Goal: Information Seeking & Learning: Compare options

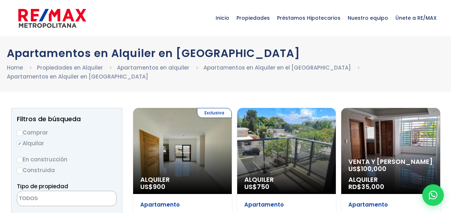
select select
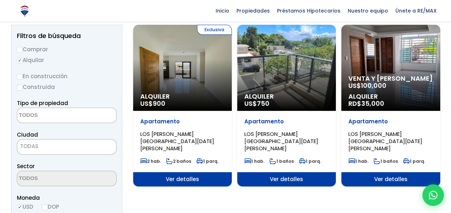
scroll to position [72, 0]
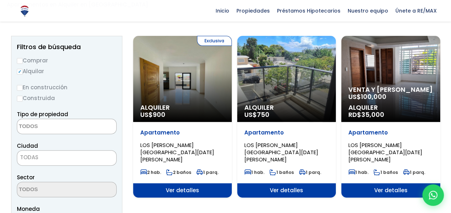
click at [381, 183] on span "Ver detalles" at bounding box center [390, 190] width 99 height 14
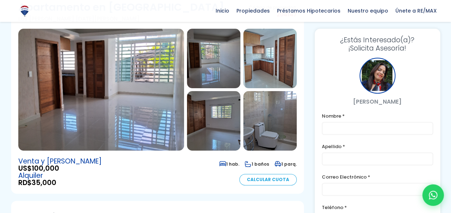
scroll to position [36, 0]
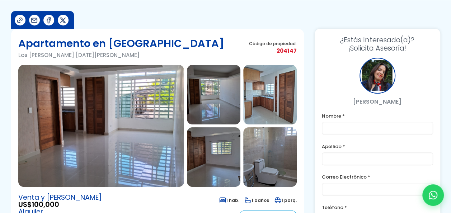
click at [165, 114] on img at bounding box center [101, 126] width 166 height 122
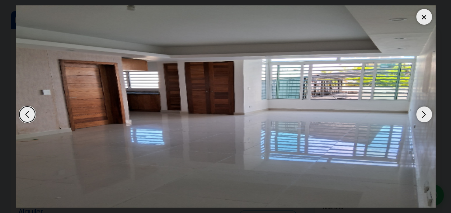
click at [423, 114] on div "Next slide" at bounding box center [424, 114] width 16 height 16
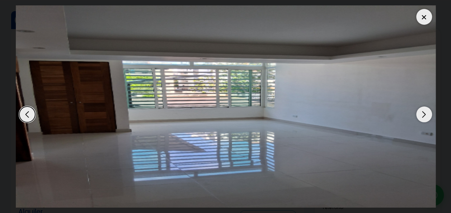
click at [424, 115] on div "Next slide" at bounding box center [424, 114] width 16 height 16
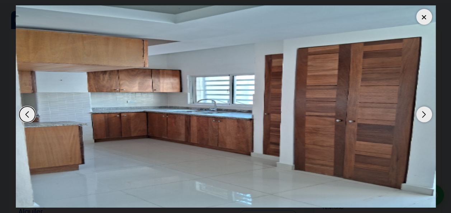
click at [424, 115] on div "Next slide" at bounding box center [424, 114] width 16 height 16
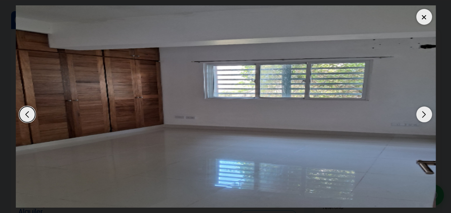
click at [424, 115] on div "Next slide" at bounding box center [424, 114] width 16 height 16
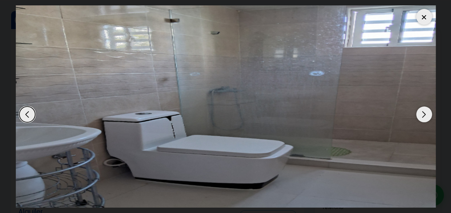
click at [424, 115] on div "Next slide" at bounding box center [424, 114] width 16 height 16
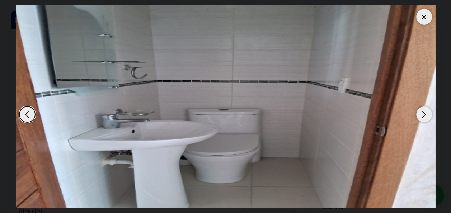
click at [424, 115] on div "Next slide" at bounding box center [424, 114] width 16 height 16
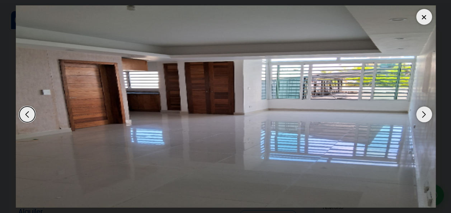
click at [424, 115] on div "Next slide" at bounding box center [424, 114] width 16 height 16
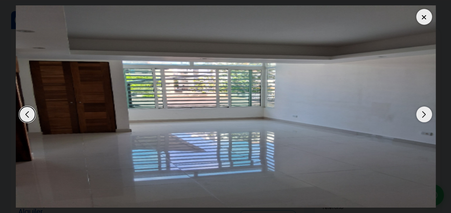
click at [424, 115] on div "Next slide" at bounding box center [424, 114] width 16 height 16
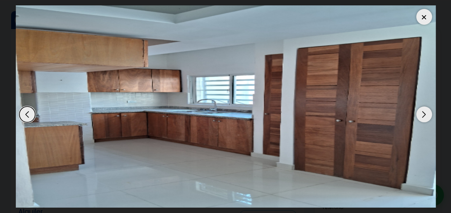
click at [424, 115] on div "Next slide" at bounding box center [424, 114] width 16 height 16
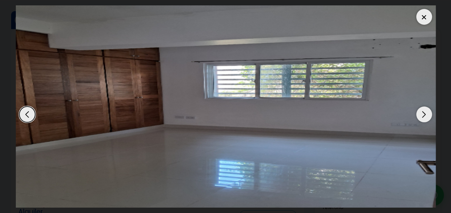
click at [424, 115] on div "Next slide" at bounding box center [424, 114] width 16 height 16
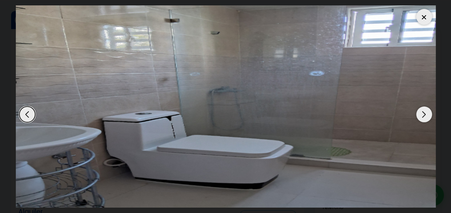
click at [424, 115] on div "Next slide" at bounding box center [424, 114] width 16 height 16
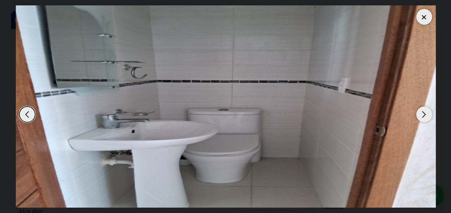
click at [417, 20] on div at bounding box center [424, 17] width 16 height 16
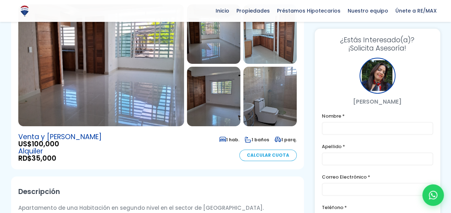
scroll to position [108, 0]
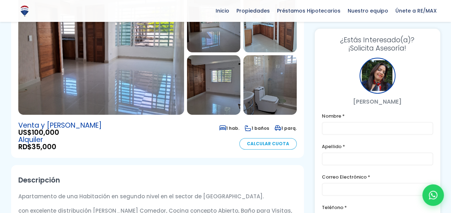
click at [28, 146] on span "RD$ 35,000" at bounding box center [59, 146] width 83 height 7
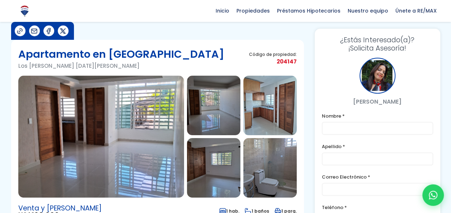
scroll to position [0, 0]
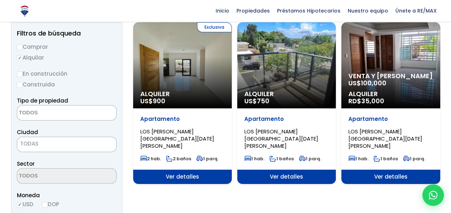
scroll to position [108, 0]
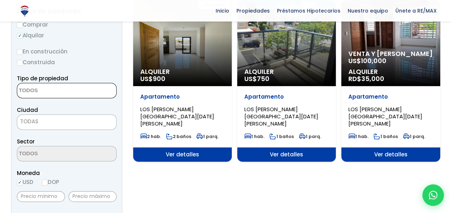
click at [82, 93] on textarea "Search" at bounding box center [52, 90] width 70 height 15
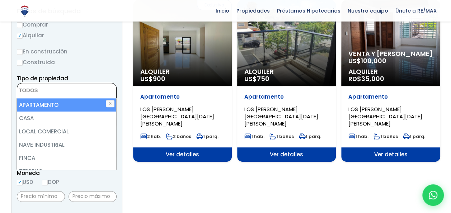
click at [69, 103] on li "APARTAMENTO" at bounding box center [66, 104] width 99 height 13
select select "apartment"
click at [74, 103] on li "APARTAMENTO" at bounding box center [66, 104] width 99 height 13
click at [75, 101] on li "APARTAMENTO" at bounding box center [66, 104] width 99 height 13
select select "apartment"
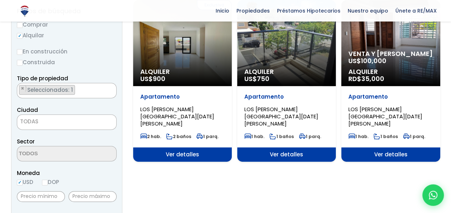
click at [99, 56] on div "En construcción Construida" at bounding box center [67, 57] width 100 height 20
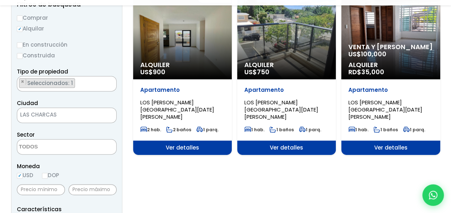
scroll to position [115, 0]
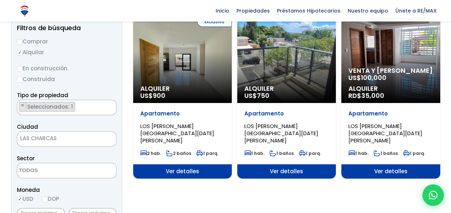
select select "6"
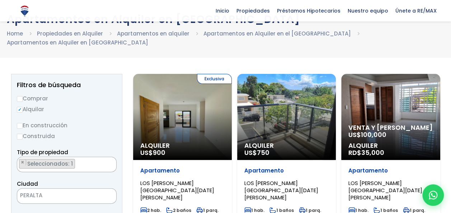
scroll to position [8, 0]
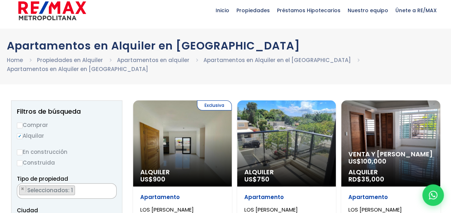
click at [80, 190] on ul "× Seleccionados: 1" at bounding box center [62, 191] width 90 height 15
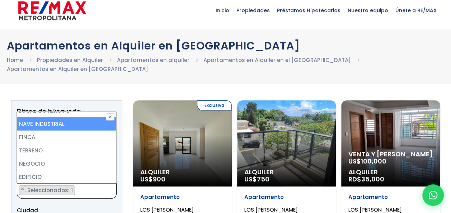
scroll to position [0, 0]
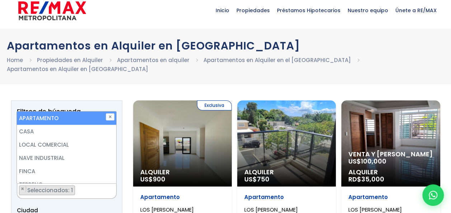
click at [41, 119] on li "APARTAMENTO" at bounding box center [66, 118] width 99 height 13
select select
click at [108, 114] on button "✕" at bounding box center [110, 116] width 9 height 7
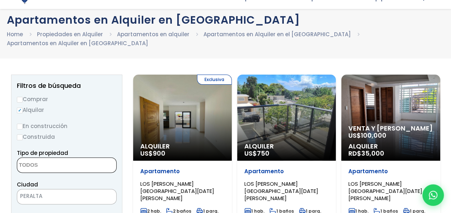
scroll to position [79, 0]
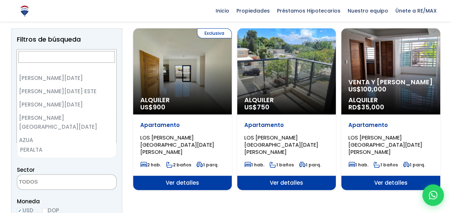
click at [60, 150] on span "PERALTA" at bounding box center [57, 150] width 81 height 10
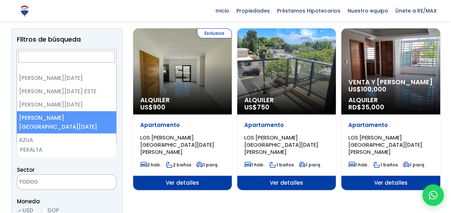
scroll to position [43, 0]
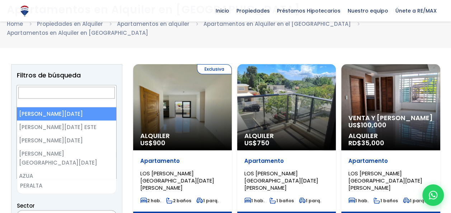
select select "1"
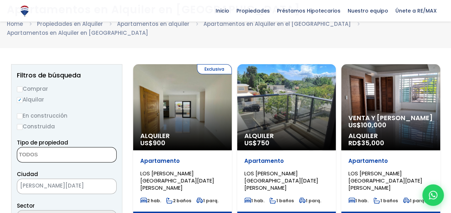
click at [77, 155] on textarea "Search" at bounding box center [52, 154] width 70 height 15
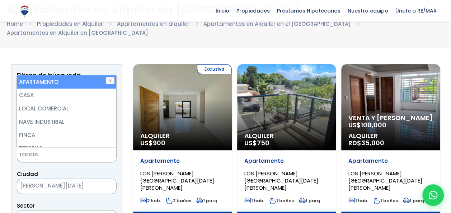
click at [73, 80] on li "APARTAMENTO" at bounding box center [66, 81] width 99 height 13
select select "apartment"
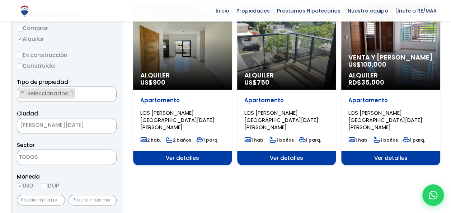
scroll to position [115, 0]
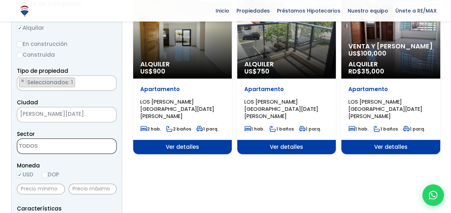
click at [69, 150] on textarea "Search" at bounding box center [52, 146] width 70 height 15
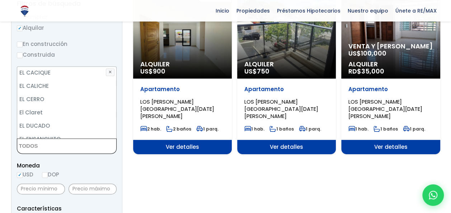
scroll to position [717, 0]
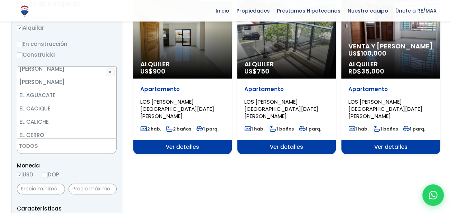
click at [81, 142] on li "El Claret" at bounding box center [66, 148] width 99 height 13
select select "16296"
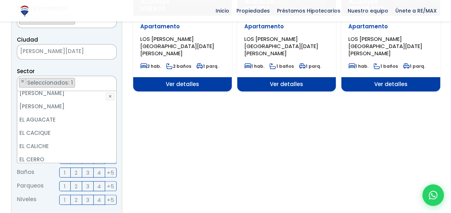
scroll to position [187, 0]
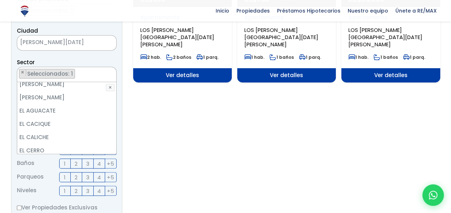
click at [76, 157] on li "El Claret" at bounding box center [66, 163] width 99 height 13
click at [162, 146] on section "Exclusiva Alquiler US$ 900 Apartamento LOS PRADOS, SANTO DOMINGO DE GUZMÁN 2 ha…" at bounding box center [286, 165] width 307 height 488
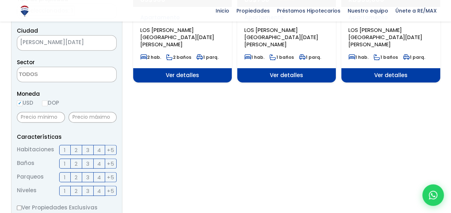
click at [82, 81] on textarea "Search" at bounding box center [52, 74] width 70 height 15
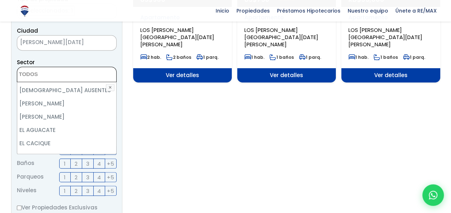
scroll to position [717, 0]
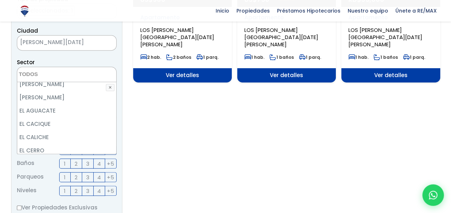
click at [56, 157] on li "El Claret" at bounding box center [66, 163] width 99 height 13
select select "16296"
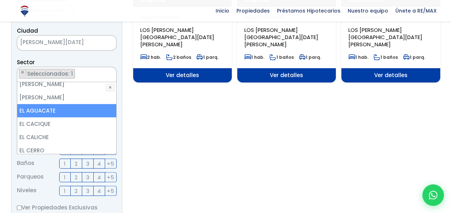
click at [68, 60] on div "Sector 16 DE AGOSTO 24 DE ABRIL 27 DE FEBRERO 30 DE MAYO AESA ALFIMAR ALTOS DE …" at bounding box center [67, 70] width 100 height 24
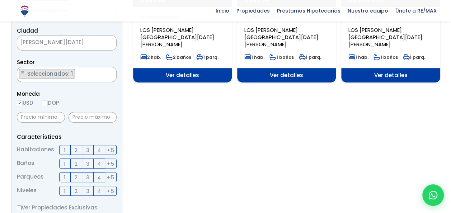
click at [49, 100] on label "DOP" at bounding box center [50, 102] width 17 height 9
click at [0, 0] on input "DOP" at bounding box center [0, 0] width 0 height 0
click at [47, 104] on input "DOP" at bounding box center [45, 103] width 6 height 6
radio input "true"
click at [45, 118] on input "text" at bounding box center [41, 117] width 48 height 11
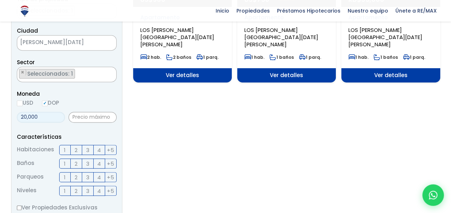
type input "20,000"
click at [86, 120] on input "text" at bounding box center [92, 117] width 48 height 11
type input "25,000"
click at [61, 148] on label "1" at bounding box center [64, 150] width 11 height 10
click at [0, 0] on input "1" at bounding box center [0, 0] width 0 height 0
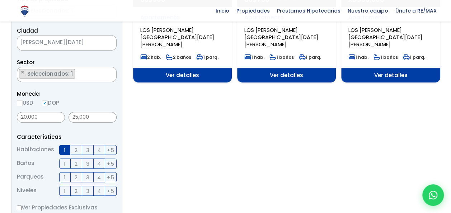
click at [65, 162] on span "1" at bounding box center [65, 163] width 2 height 9
click at [0, 0] on input "1" at bounding box center [0, 0] width 0 height 0
click at [67, 177] on label "1" at bounding box center [64, 177] width 11 height 10
click at [0, 0] on input "1" at bounding box center [0, 0] width 0 height 0
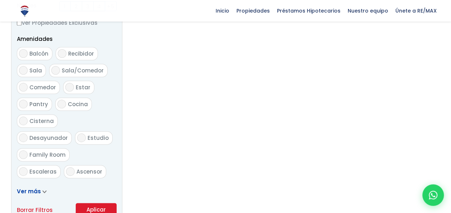
scroll to position [402, 0]
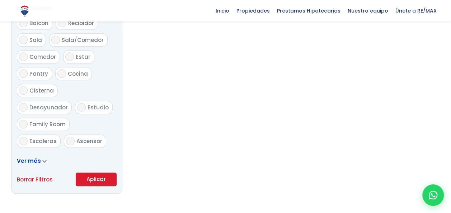
click at [94, 180] on button "Aplicar" at bounding box center [96, 179] width 41 height 14
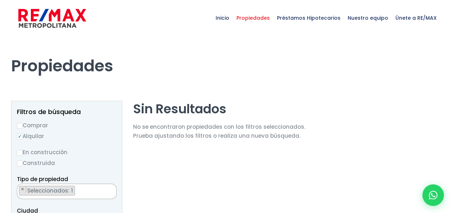
select select "16296"
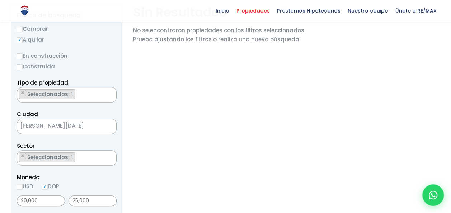
scroll to position [108, 0]
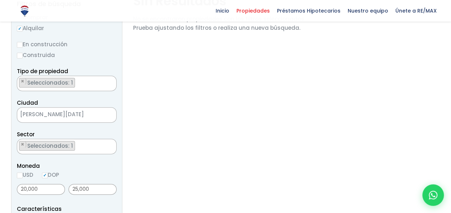
click at [77, 147] on ul "× Seleccionados: 1" at bounding box center [62, 146] width 90 height 15
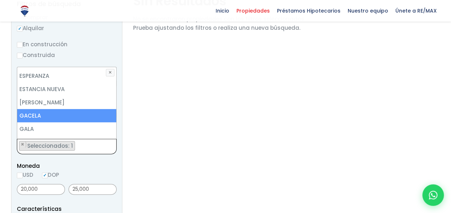
scroll to position [1133, 0]
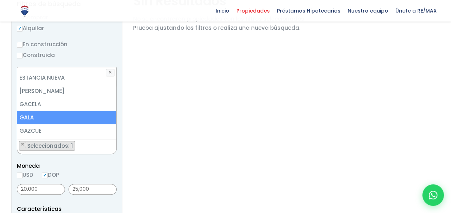
click at [82, 111] on li "GALA" at bounding box center [66, 117] width 99 height 13
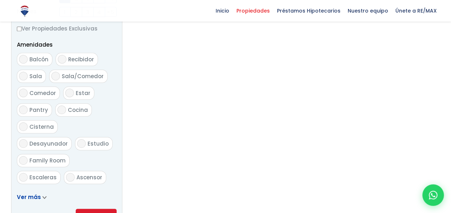
scroll to position [430, 0]
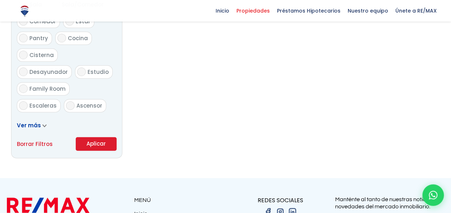
click at [92, 146] on button "Aplicar" at bounding box center [96, 144] width 41 height 14
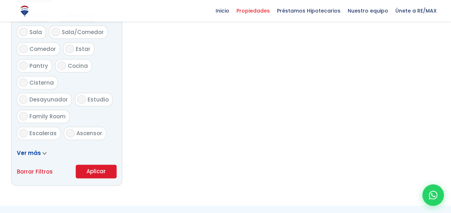
scroll to position [290, 0]
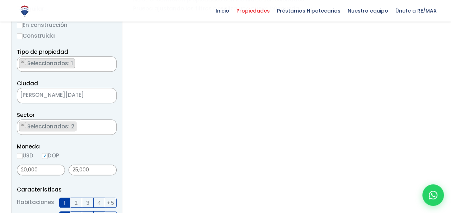
scroll to position [143, 0]
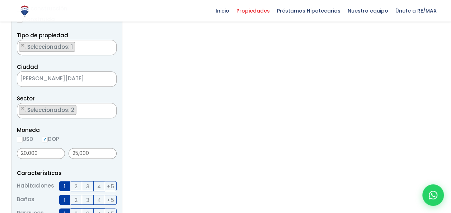
click at [77, 108] on ul "× Seleccionados: 2 × Seleccionados: 2" at bounding box center [62, 110] width 90 height 15
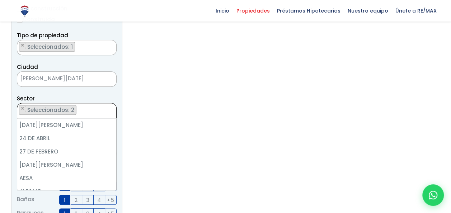
scroll to position [739, 0]
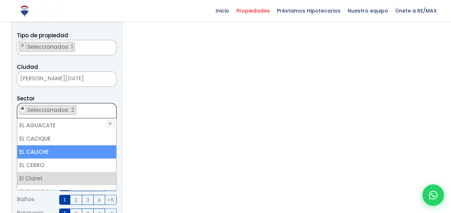
click at [23, 107] on span "×" at bounding box center [23, 108] width 4 height 6
select select "75"
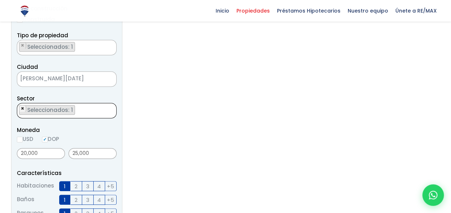
click at [23, 109] on span "×" at bounding box center [23, 108] width 4 height 6
click at [34, 111] on textarea "Search" at bounding box center [52, 110] width 70 height 15
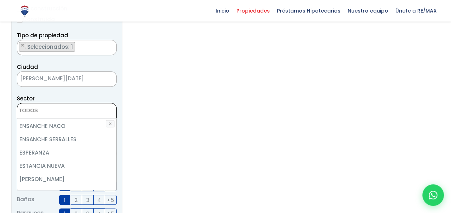
scroll to position [1111, 0]
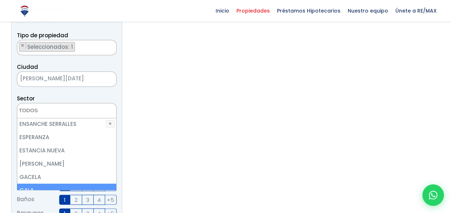
click at [55, 184] on li "GALA" at bounding box center [66, 190] width 99 height 13
select select "75"
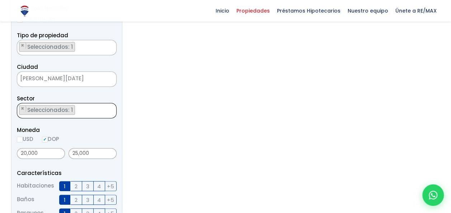
click at [218, 172] on section "Sin Resultados No se encontraron propiedades con los filtros seleccionados. Pru…" at bounding box center [219, 201] width 172 height 488
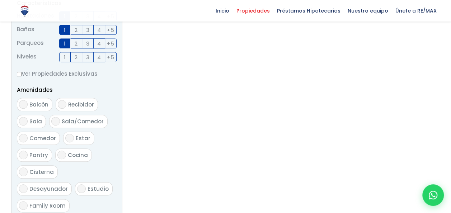
scroll to position [394, 0]
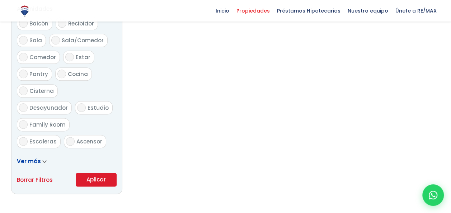
click at [101, 178] on button "Aplicar" at bounding box center [96, 180] width 41 height 14
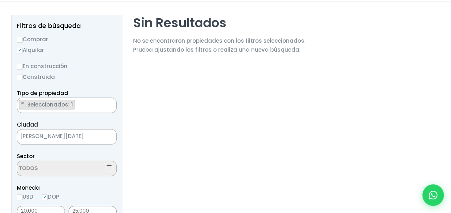
scroll to position [108, 0]
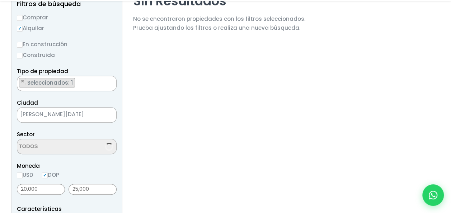
select select "75"
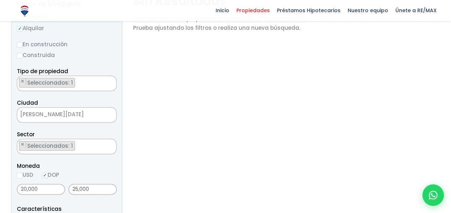
scroll to position [699, 0]
click at [22, 144] on span "×" at bounding box center [23, 144] width 4 height 6
click at [41, 142] on textarea "Search" at bounding box center [52, 146] width 70 height 15
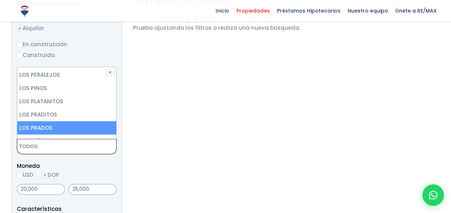
scroll to position [2151, 0]
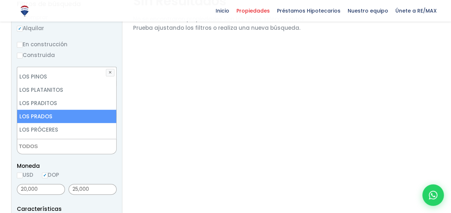
click at [70, 110] on li "LOS PRADOS" at bounding box center [66, 116] width 99 height 13
select select "111"
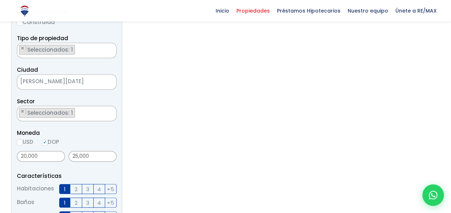
scroll to position [179, 0]
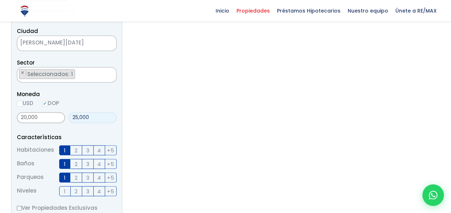
drag, startPoint x: 91, startPoint y: 116, endPoint x: 71, endPoint y: 116, distance: 20.8
click at [71, 116] on input "25,000" at bounding box center [92, 117] width 48 height 11
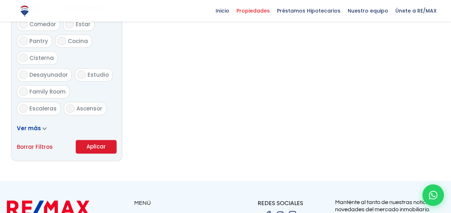
scroll to position [430, 0]
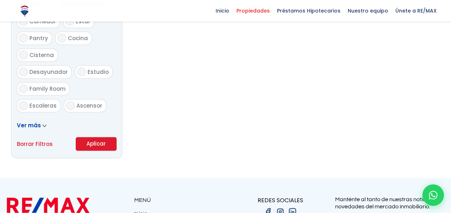
type input "0"
click at [100, 148] on button "Aplicar" at bounding box center [96, 144] width 41 height 14
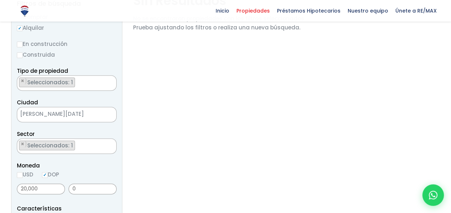
scroll to position [108, 0]
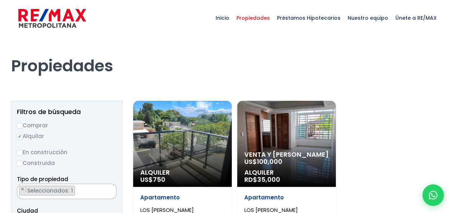
select select "111"
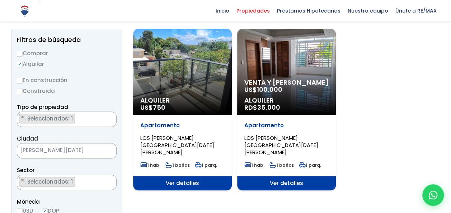
scroll to position [108, 0]
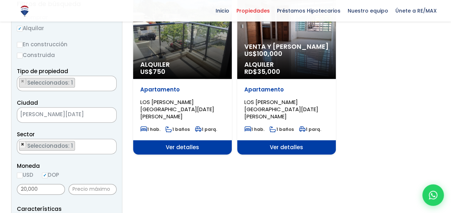
click at [22, 144] on span "×" at bounding box center [23, 144] width 4 height 6
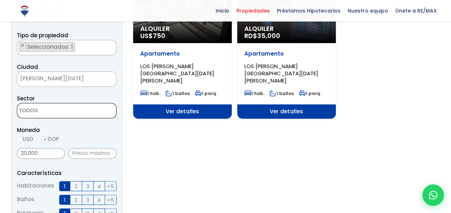
click at [57, 111] on textarea "Search" at bounding box center [52, 110] width 70 height 15
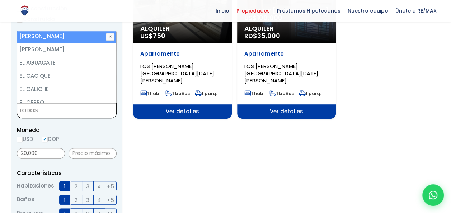
scroll to position [717, 0]
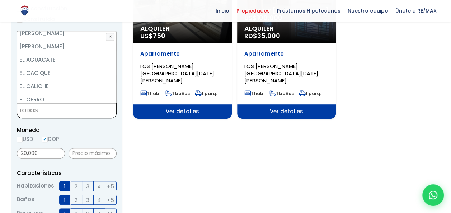
click at [72, 106] on li "El Claret" at bounding box center [66, 112] width 99 height 13
select select "16296"
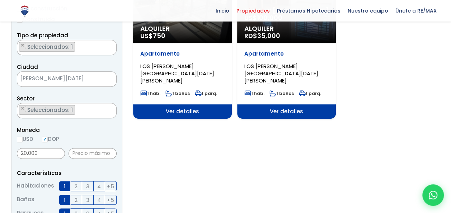
click at [165, 148] on section "Alquiler US$ 750 [GEOGRAPHIC_DATA][PERSON_NAME][GEOGRAPHIC_DATA][DATE][PERSON_N…" at bounding box center [286, 201] width 307 height 488
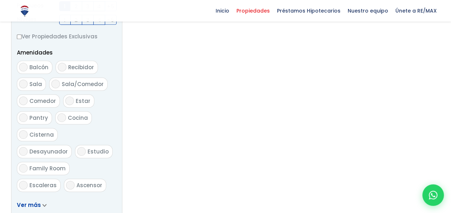
scroll to position [394, 0]
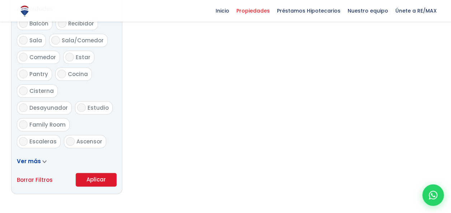
click at [102, 184] on button "Aplicar" at bounding box center [96, 180] width 41 height 14
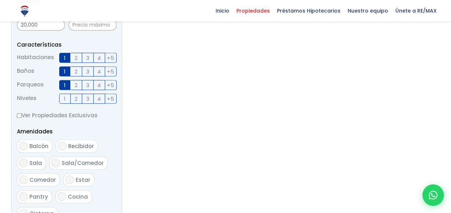
scroll to position [251, 0]
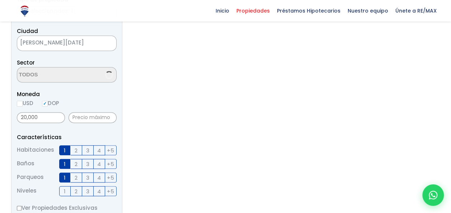
scroll to position [463, 0]
select select "16296"
click at [19, 70] on textarea "Search" at bounding box center [19, 74] width 4 height 15
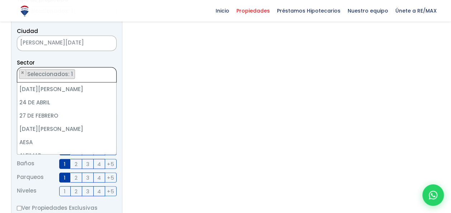
scroll to position [739, 0]
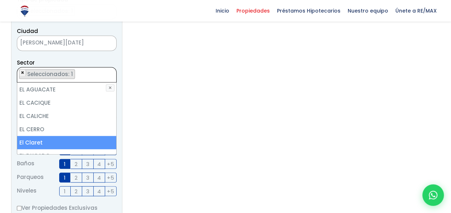
click at [22, 71] on span "×" at bounding box center [23, 73] width 4 height 6
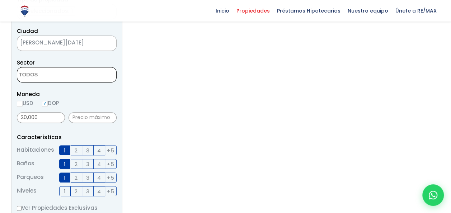
click at [78, 77] on textarea "Search" at bounding box center [52, 74] width 70 height 15
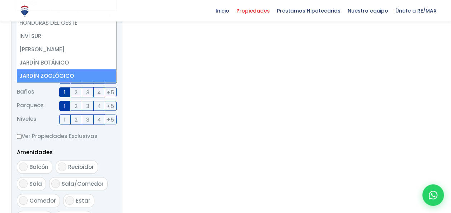
scroll to position [1327, 0]
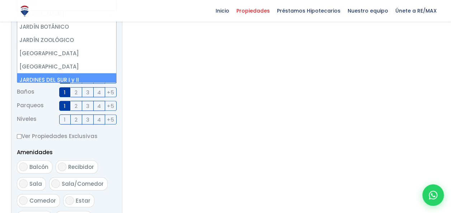
click at [76, 73] on li "JARDINES DEL SUR I y II" at bounding box center [66, 79] width 99 height 13
select select "141"
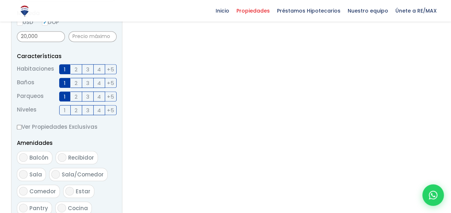
scroll to position [376, 0]
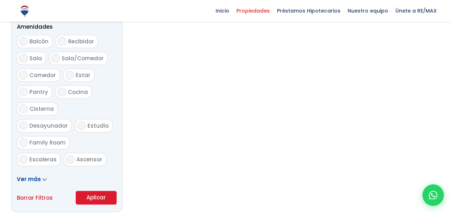
click at [102, 196] on button "Aplicar" at bounding box center [96, 198] width 41 height 14
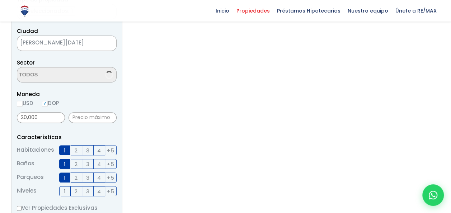
scroll to position [829, 0]
select select "141"
click at [23, 72] on span "×" at bounding box center [23, 73] width 4 height 6
click at [43, 73] on textarea "Search" at bounding box center [52, 74] width 70 height 15
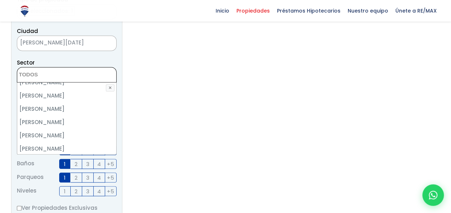
scroll to position [3386, 0]
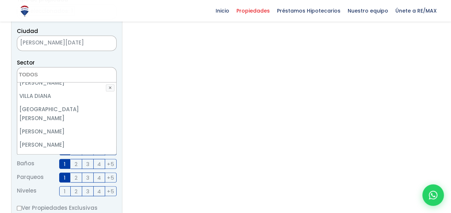
click at [76, 178] on li "[PERSON_NAME]" at bounding box center [66, 184] width 99 height 13
select select "43"
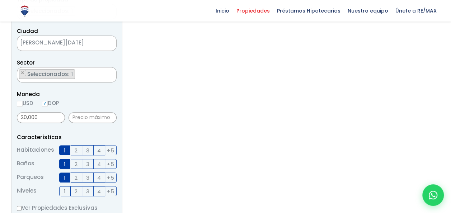
click at [178, 145] on section "Sin Resultados No se encontraron propiedades con los filtros seleccionados. Pru…" at bounding box center [219, 165] width 172 height 488
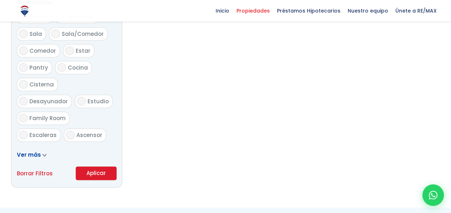
scroll to position [466, 0]
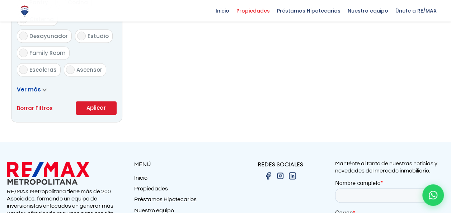
click at [95, 109] on button "Aplicar" at bounding box center [96, 108] width 41 height 14
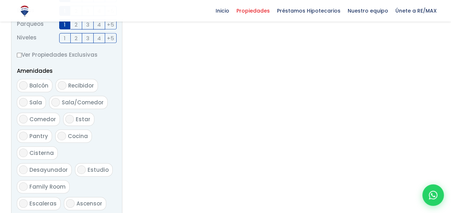
scroll to position [323, 0]
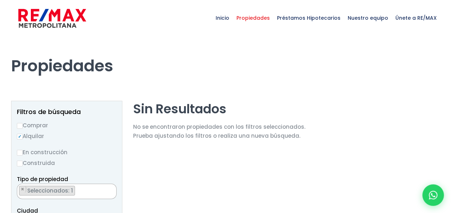
select select "43"
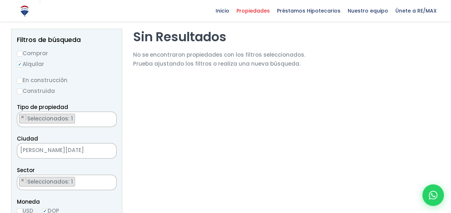
scroll to position [108, 0]
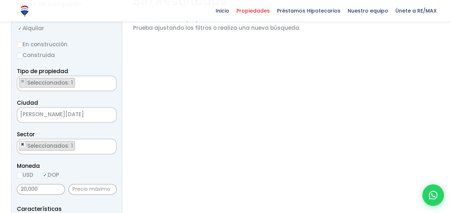
click at [23, 142] on span "×" at bounding box center [23, 144] width 4 height 6
click at [51, 143] on textarea "Search" at bounding box center [52, 146] width 70 height 15
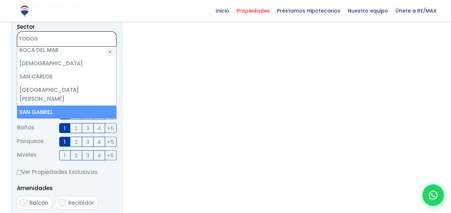
scroll to position [2956, 0]
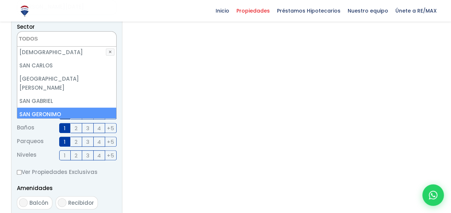
click at [73, 108] on li "SAN GERONIMO" at bounding box center [66, 114] width 99 height 13
select select "68"
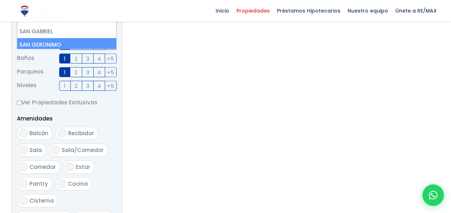
scroll to position [323, 0]
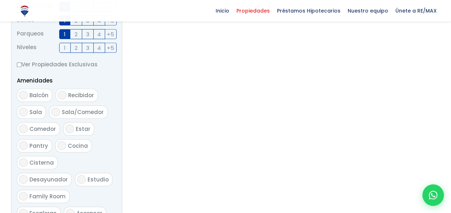
click at [65, 33] on ul "Habitaciones 1 2 3 4 +5 Baños 1" at bounding box center [67, 27] width 100 height 51
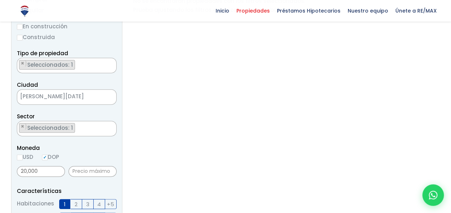
scroll to position [161, 0]
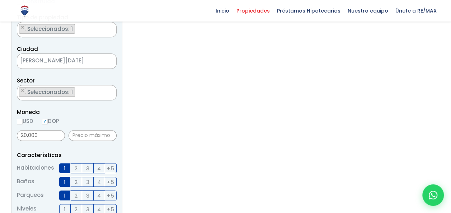
click at [67, 193] on label "1" at bounding box center [64, 195] width 11 height 10
click at [0, 0] on input "1" at bounding box center [0, 0] width 0 height 0
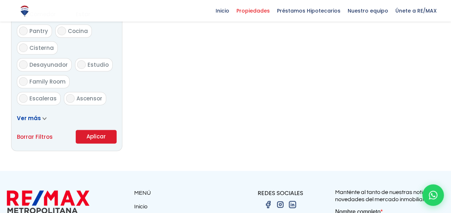
scroll to position [484, 0]
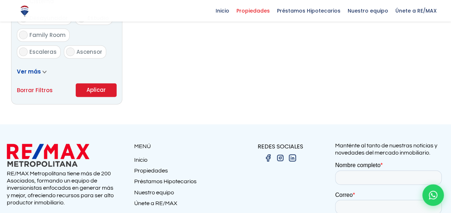
click at [100, 90] on button "Aplicar" at bounding box center [96, 90] width 41 height 14
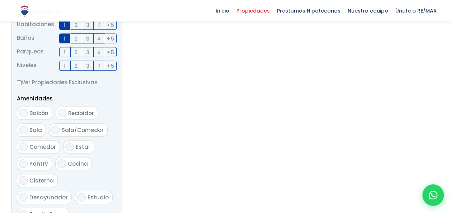
scroll to position [304, 0]
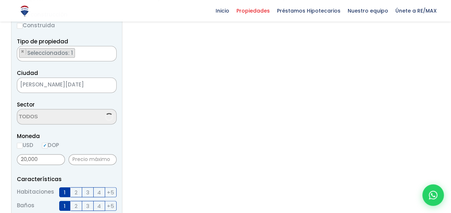
scroll to position [179, 0]
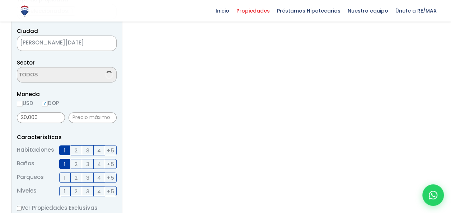
select select "68"
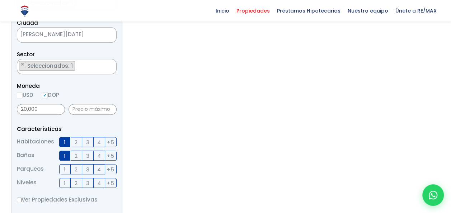
scroll to position [143, 0]
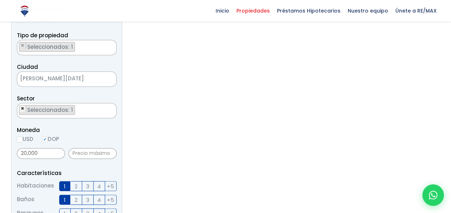
click at [21, 108] on span "×" at bounding box center [23, 108] width 4 height 6
click at [30, 106] on textarea "Search" at bounding box center [52, 110] width 70 height 15
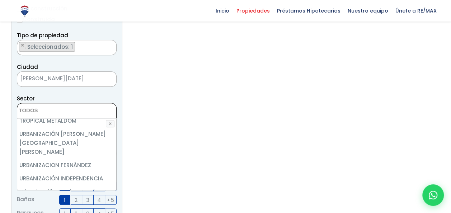
scroll to position [3171, 0]
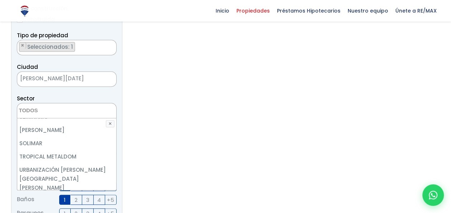
click at [80, 194] on li "URBANIZACION FERNÁNDEZ" at bounding box center [66, 200] width 99 height 13
select select "110"
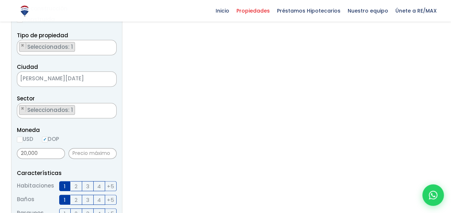
click at [184, 152] on section "Sin Resultados No se encontraron propiedades con los filtros seleccionados. Pru…" at bounding box center [219, 201] width 172 height 488
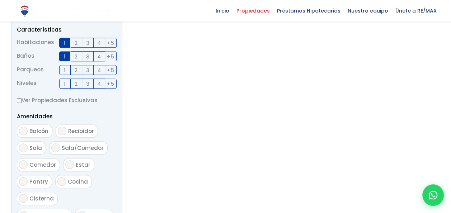
scroll to position [466, 0]
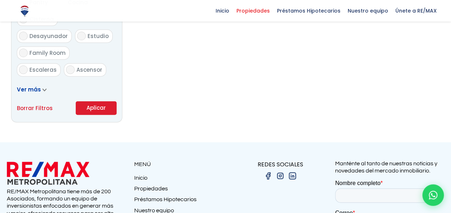
click at [97, 108] on button "Aplicar" at bounding box center [96, 108] width 41 height 14
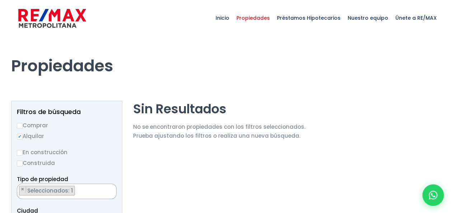
scroll to position [1934, 0]
select select "110"
click at [46, 163] on label "Construida" at bounding box center [67, 162] width 100 height 9
click at [0, 0] on input "Construida" at bounding box center [0, 0] width 0 height 0
click at [17, 160] on label "Construida" at bounding box center [67, 162] width 100 height 9
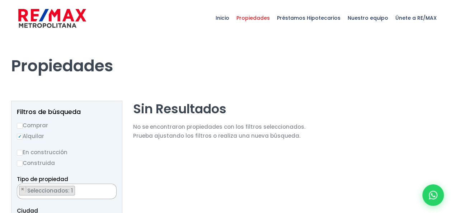
click at [0, 0] on input "Construida" at bounding box center [0, 0] width 0 height 0
click at [20, 162] on input "Construida" at bounding box center [20, 164] width 6 height 6
radio input "true"
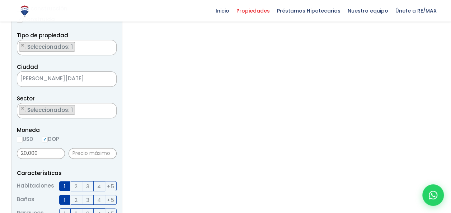
scroll to position [179, 0]
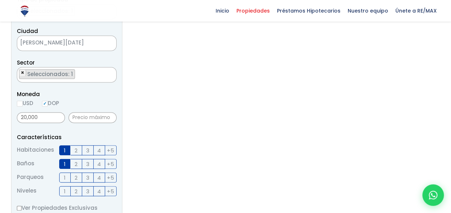
click at [24, 72] on button "×" at bounding box center [22, 73] width 7 height 6
click at [68, 76] on textarea "Search" at bounding box center [52, 74] width 70 height 15
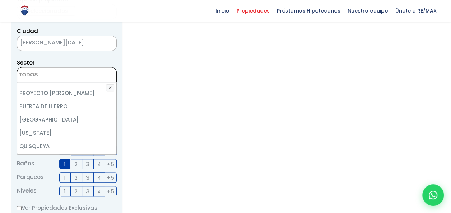
scroll to position [2705, 0]
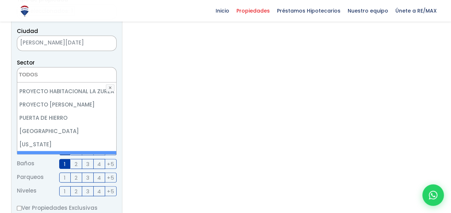
click at [72, 151] on li "QUISQUEYA" at bounding box center [66, 157] width 99 height 13
select select "154"
click at [168, 142] on section "Sin Resultados No se encontraron propiedades con los filtros seleccionados. Pru…" at bounding box center [219, 165] width 172 height 488
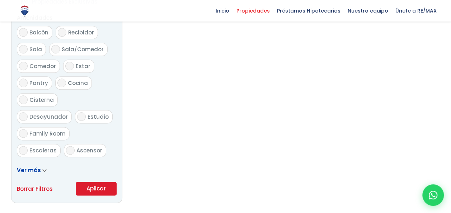
scroll to position [430, 0]
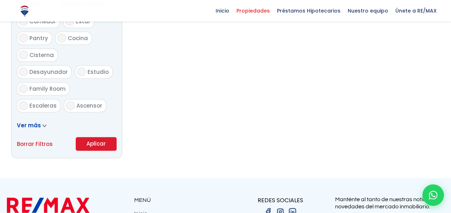
click at [97, 142] on button "Aplicar" at bounding box center [96, 144] width 41 height 14
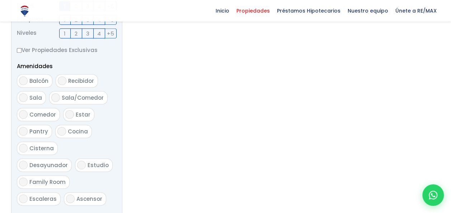
scroll to position [288, 0]
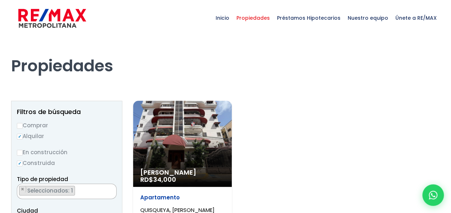
scroll to position [1666, 0]
select select "154"
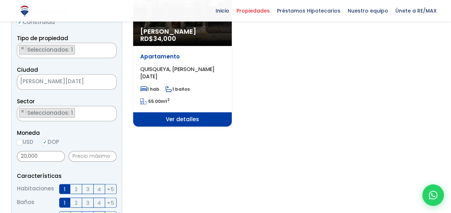
scroll to position [143, 0]
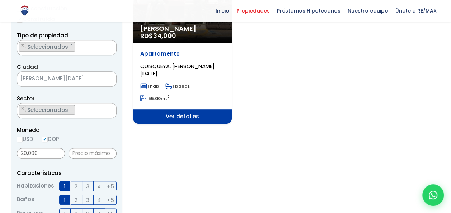
click at [195, 118] on span "Ver detalles" at bounding box center [182, 116] width 99 height 14
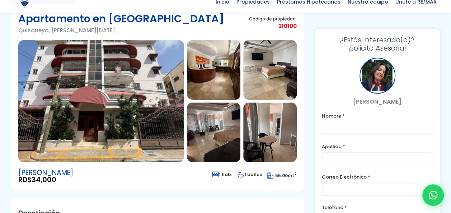
scroll to position [72, 0]
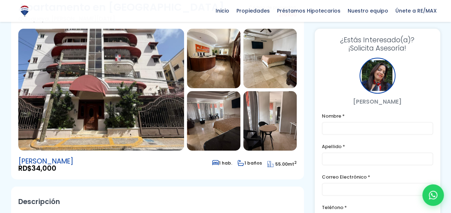
click at [165, 92] on img at bounding box center [101, 90] width 166 height 122
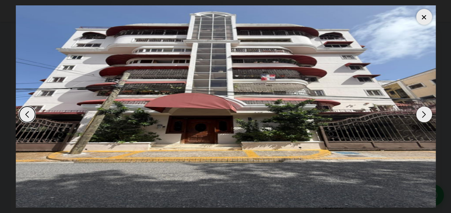
click at [420, 113] on div "Next slide" at bounding box center [424, 114] width 16 height 16
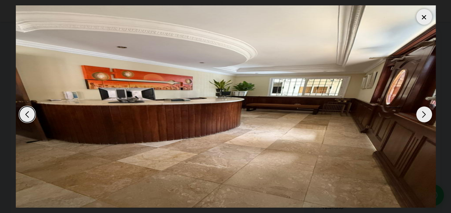
click at [420, 113] on div "Next slide" at bounding box center [424, 114] width 16 height 16
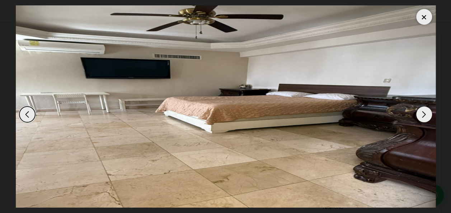
click at [420, 113] on div "Next slide" at bounding box center [424, 114] width 16 height 16
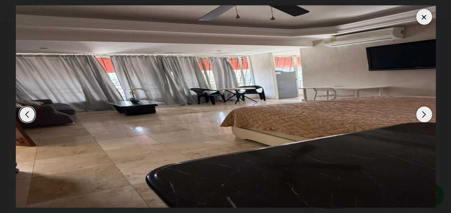
click at [420, 113] on div "Next slide" at bounding box center [424, 114] width 16 height 16
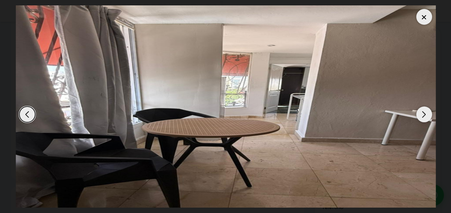
click at [420, 113] on div "Next slide" at bounding box center [424, 114] width 16 height 16
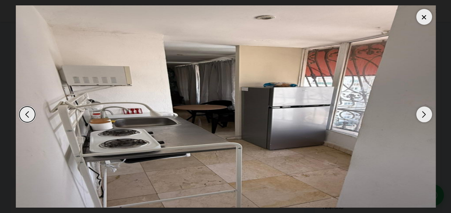
click at [420, 113] on div "Next slide" at bounding box center [424, 114] width 16 height 16
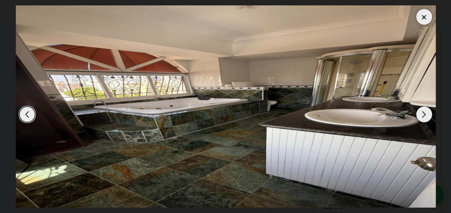
click at [420, 113] on div "Next slide" at bounding box center [424, 114] width 16 height 16
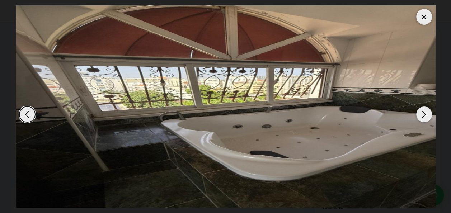
click at [420, 113] on div "Next slide" at bounding box center [424, 114] width 16 height 16
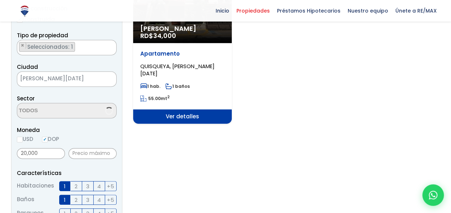
scroll to position [1666, 0]
select select "154"
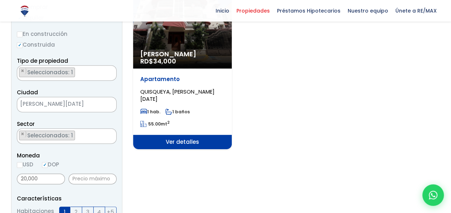
scroll to position [108, 0]
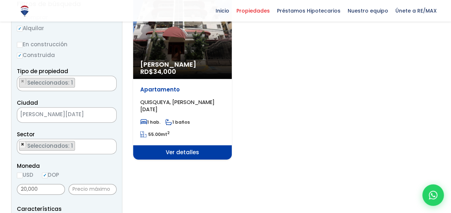
click at [21, 144] on span "×" at bounding box center [23, 144] width 4 height 6
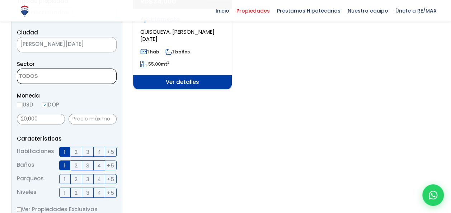
scroll to position [143, 0]
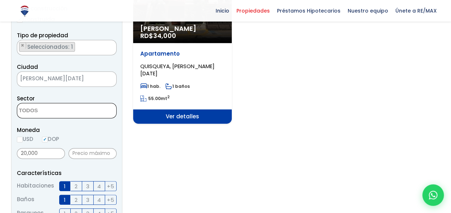
click at [64, 118] on form "Comprar Alquilar En construcción Construida Tipo de propiedad APARTAMENTO CASA …" at bounding box center [67, 207] width 100 height 460
click at [64, 115] on textarea "Search" at bounding box center [52, 110] width 70 height 15
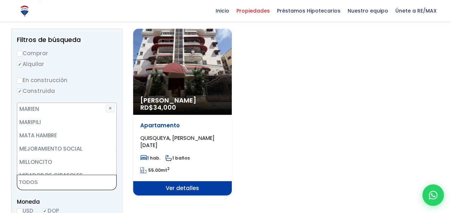
scroll to position [2382, 0]
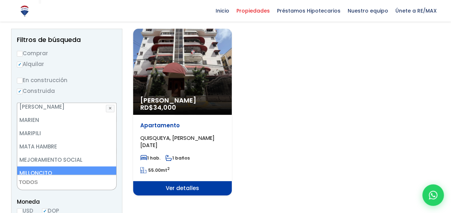
click at [91, 166] on li "MILLONCITO" at bounding box center [66, 172] width 99 height 13
select select "67"
click at [83, 166] on li "MILLONCITO" at bounding box center [66, 172] width 99 height 13
click at [90, 166] on li "MILLONCITO" at bounding box center [66, 172] width 99 height 13
select select "67"
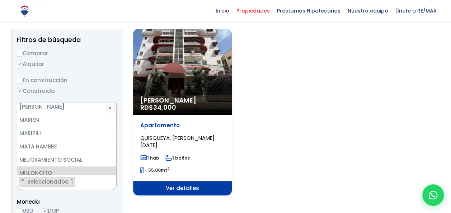
click at [116, 203] on span "Moneda" at bounding box center [67, 201] width 100 height 9
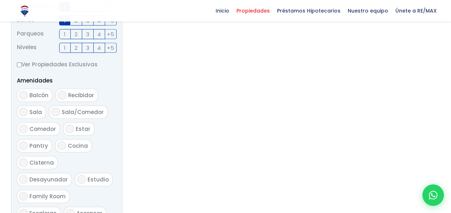
scroll to position [430, 0]
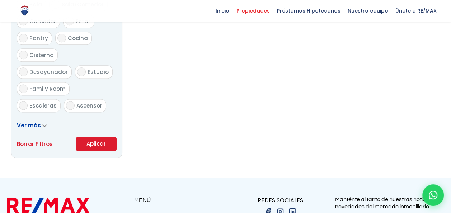
drag, startPoint x: 101, startPoint y: 150, endPoint x: 100, endPoint y: 143, distance: 6.5
click at [100, 143] on button "Aplicar" at bounding box center [96, 144] width 41 height 14
click at [99, 143] on button "Aplicar" at bounding box center [96, 144] width 41 height 14
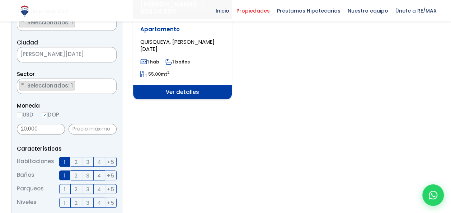
scroll to position [143, 0]
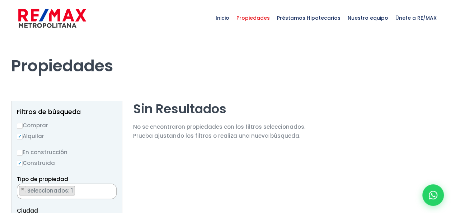
scroll to position [1471, 0]
select select "67"
